Goal: Task Accomplishment & Management: Manage account settings

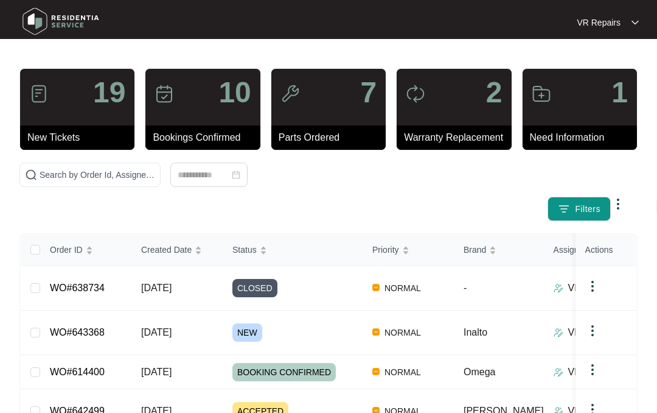
scroll to position [193, 0]
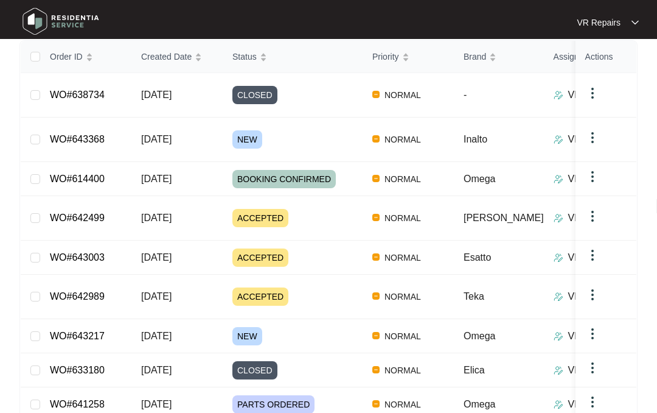
click at [96, 331] on link "WO#643217" at bounding box center [77, 336] width 55 height 10
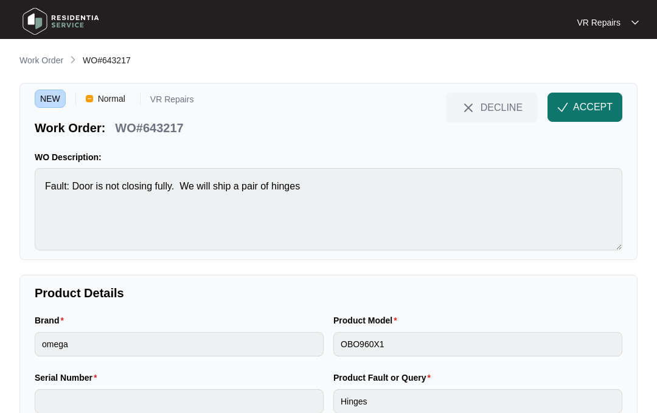
click at [567, 107] on img "button" at bounding box center [563, 107] width 11 height 11
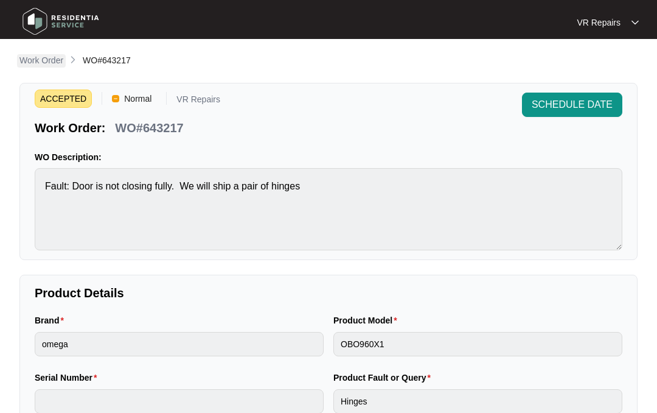
click at [40, 58] on p "Work Order" at bounding box center [41, 60] width 44 height 12
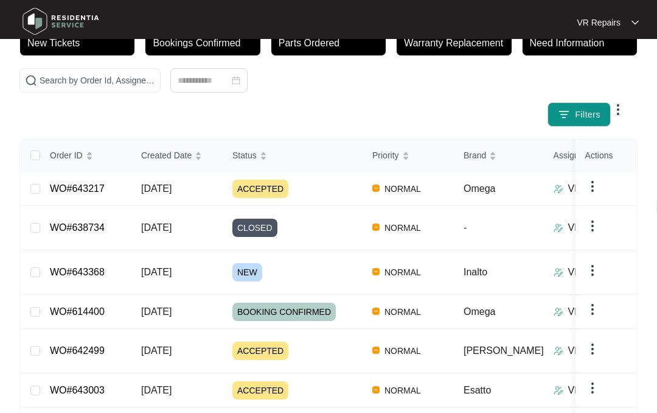
scroll to position [97, 0]
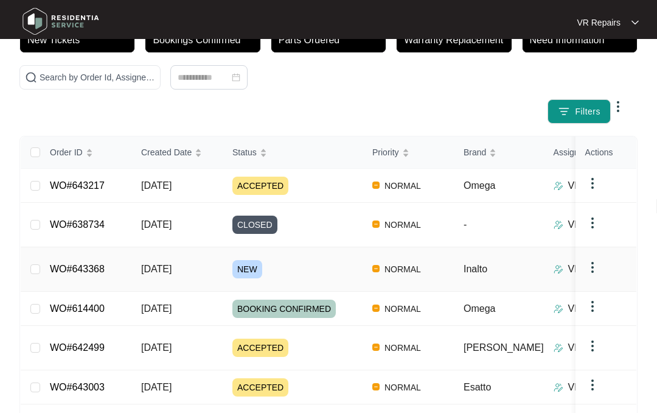
click at [105, 264] on link "WO#643368" at bounding box center [77, 269] width 55 height 10
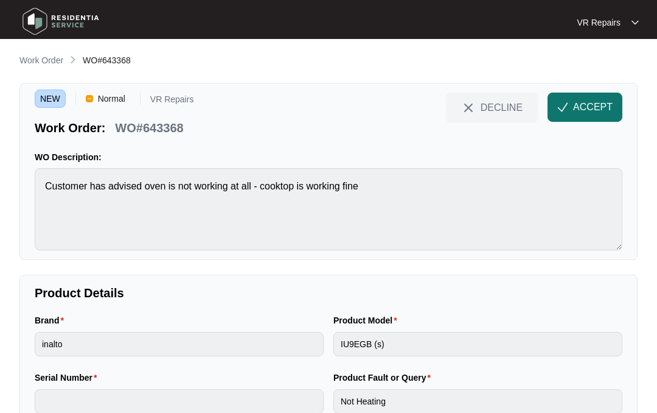
click at [576, 102] on span "ACCEPT" at bounding box center [593, 107] width 40 height 15
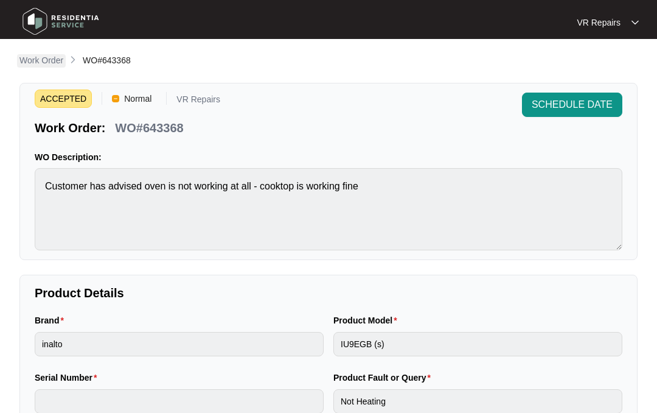
click at [46, 59] on p "Work Order" at bounding box center [41, 60] width 44 height 12
